Goal: Transaction & Acquisition: Purchase product/service

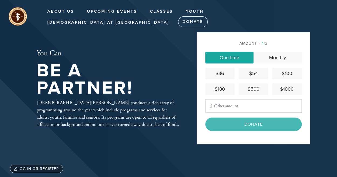
type input "1260"
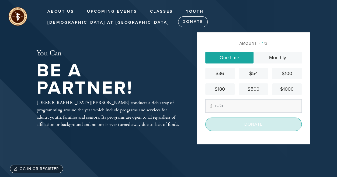
click at [244, 123] on input "Donate" at bounding box center [253, 124] width 96 height 13
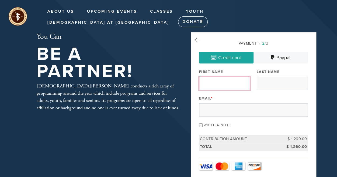
click at [241, 87] on input "First Name" at bounding box center [224, 83] width 51 height 13
type input "and"
type input "[PERSON_NAME]"
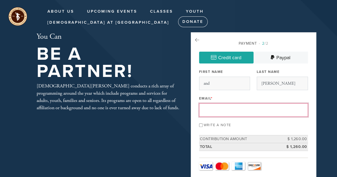
type input "[PERSON_NAME][EMAIL_ADDRESS][DOMAIN_NAME]"
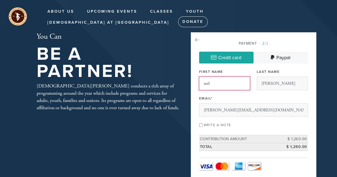
drag, startPoint x: 231, startPoint y: 82, endPoint x: 193, endPoint y: 81, distance: 38.3
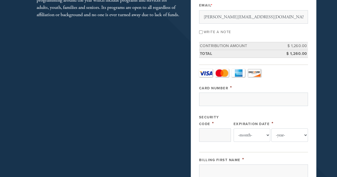
scroll to position [101, 0]
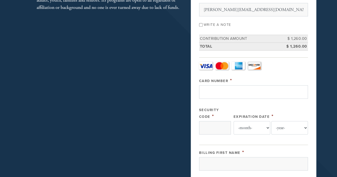
type input "[PERSON_NAME]"
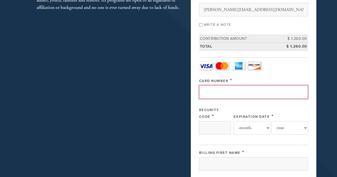
click at [272, 87] on input "Card Number" at bounding box center [253, 91] width 109 height 13
type input "[CREDIT_CARD_NUMBER]"
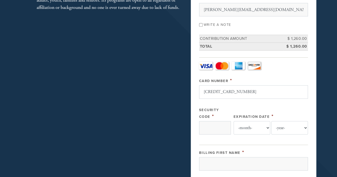
type input "075"
select select "8"
select select "2029"
type input "[PERSON_NAME]"
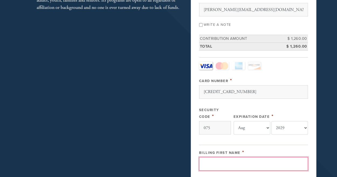
click at [247, 164] on input "Billing First Name" at bounding box center [253, 163] width 109 height 13
type input "[PERSON_NAME]"
type input "[STREET_ADDRESS]"
type input "Berkeley"
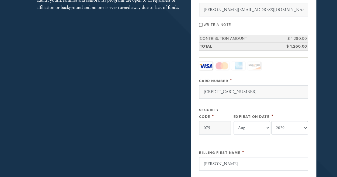
type input "94707"
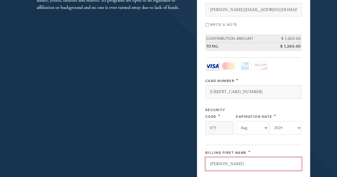
scroll to position [289, 0]
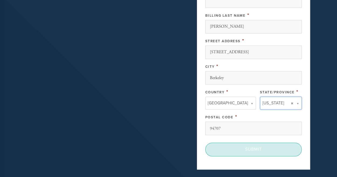
click at [261, 146] on input "Submit" at bounding box center [253, 149] width 96 height 13
